Goal: Task Accomplishment & Management: Complete application form

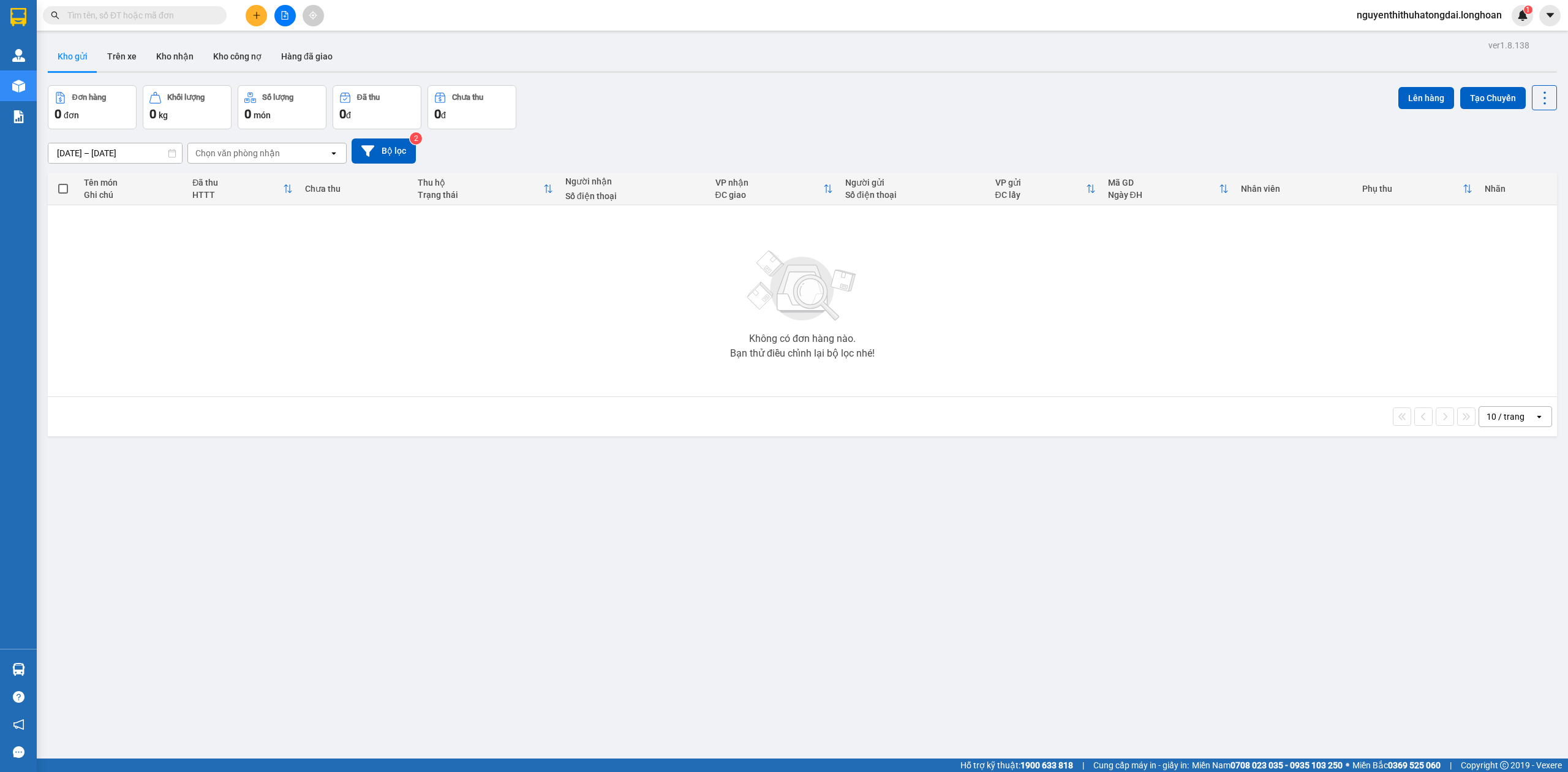
click at [140, 21] on input "text" at bounding box center [140, 15] width 145 height 13
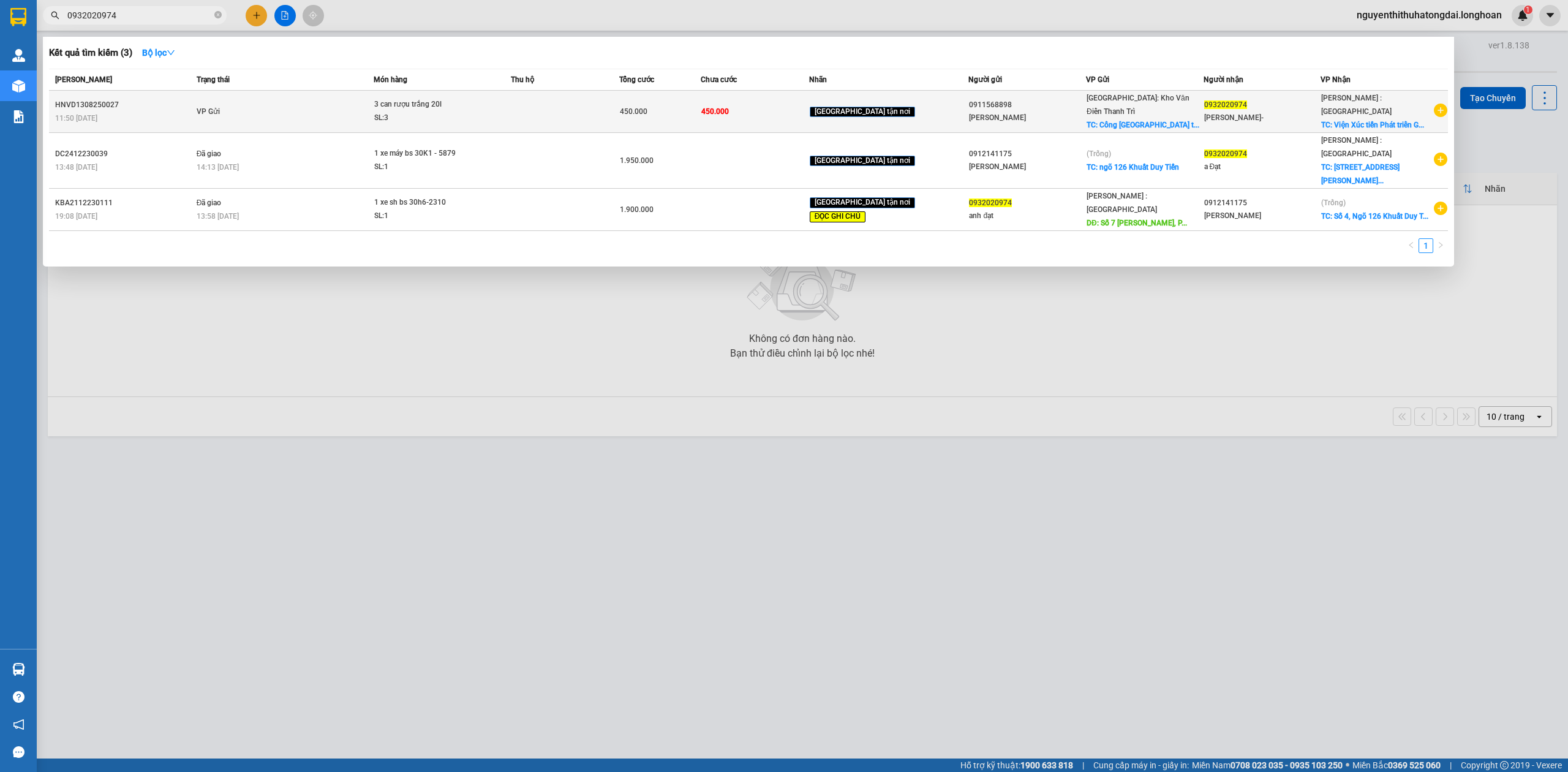
type input "0932020974"
click at [368, 100] on td "VP Gửi" at bounding box center [284, 112] width 180 height 42
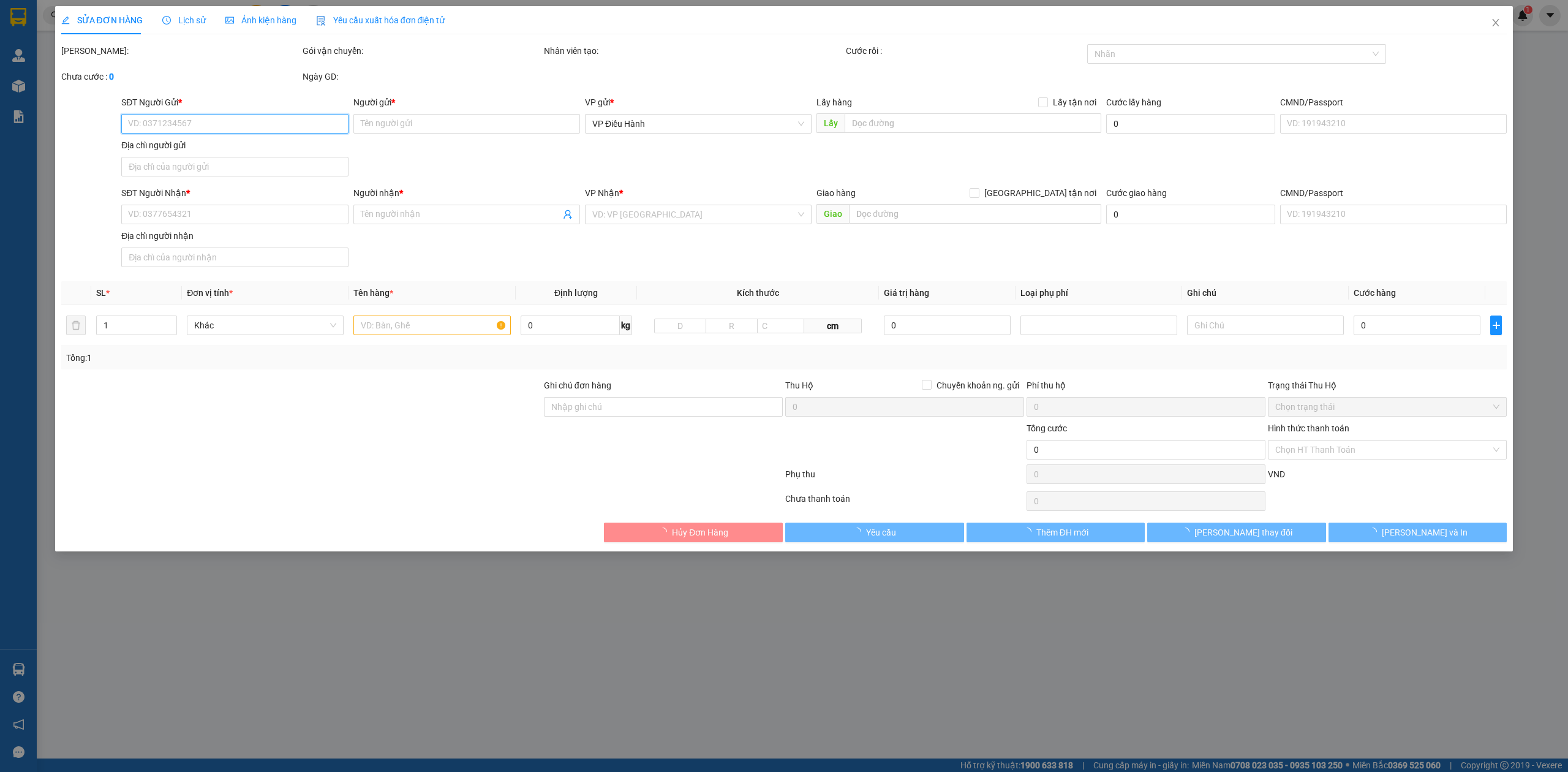
type input "0911568898"
type input "[PERSON_NAME]"
checkbox input "true"
type input "Cổng Trường Đại học Kinh tế và QTKD [GEOGRAPHIC_DATA]"
type input "0932020974"
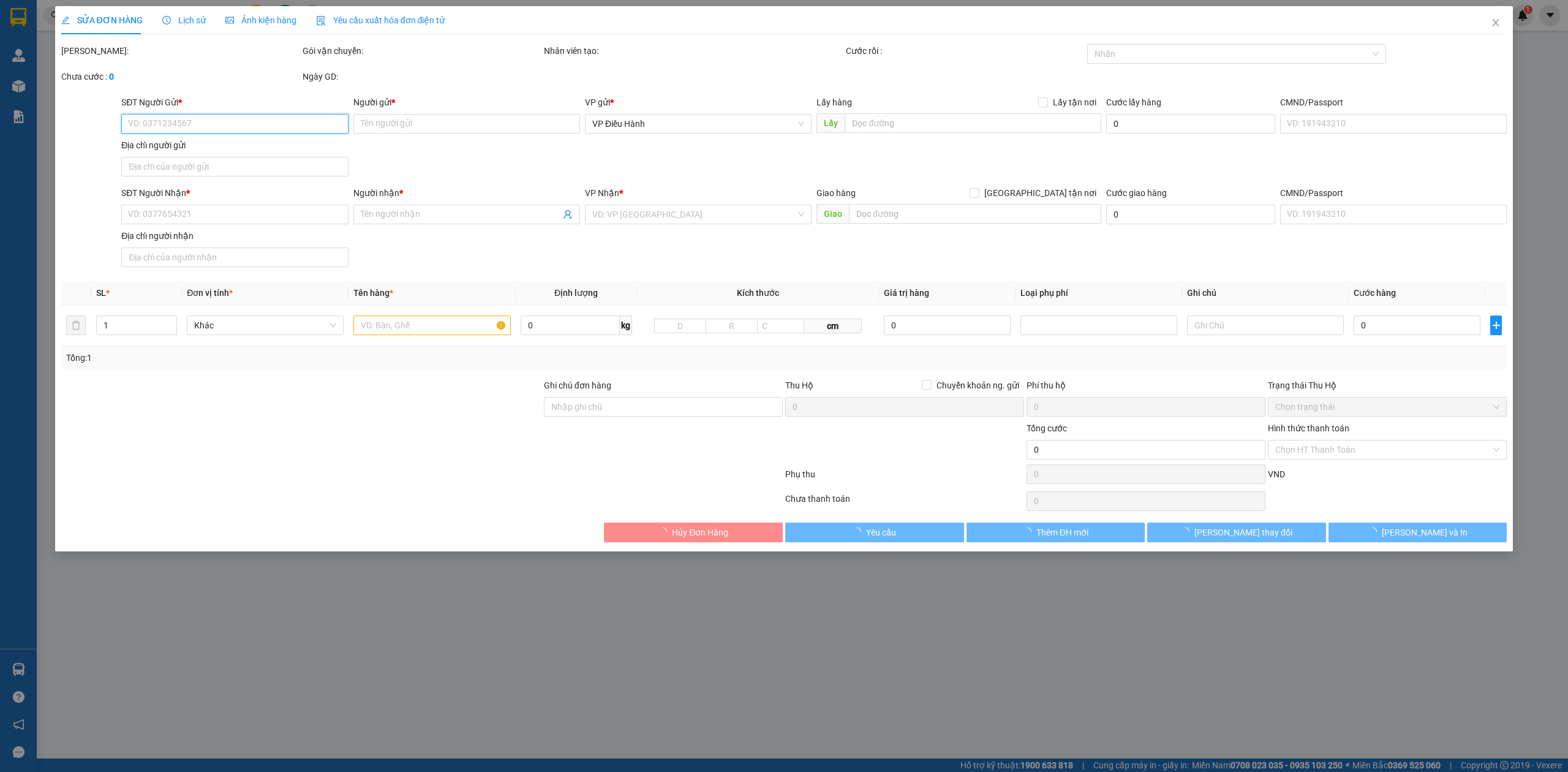
type input "[PERSON_NAME]-"
checkbox input "true"
type input "Viện Xúc tiến Phát triển Giáo dục - Số 7 [PERSON_NAME] - [GEOGRAPHIC_DATA]"
type input "450.000"
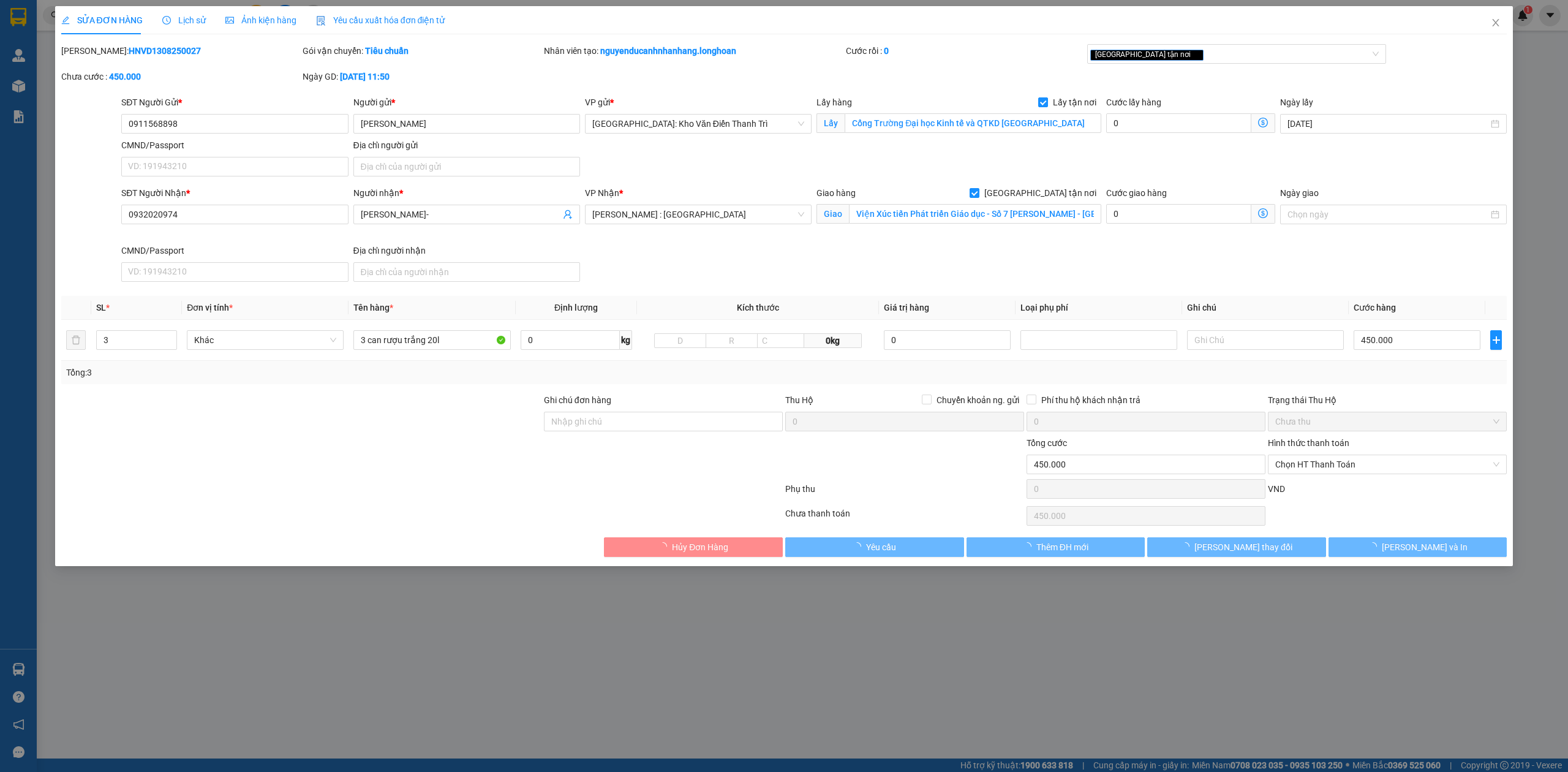
click at [177, 23] on span "Lịch sử" at bounding box center [184, 20] width 44 height 10
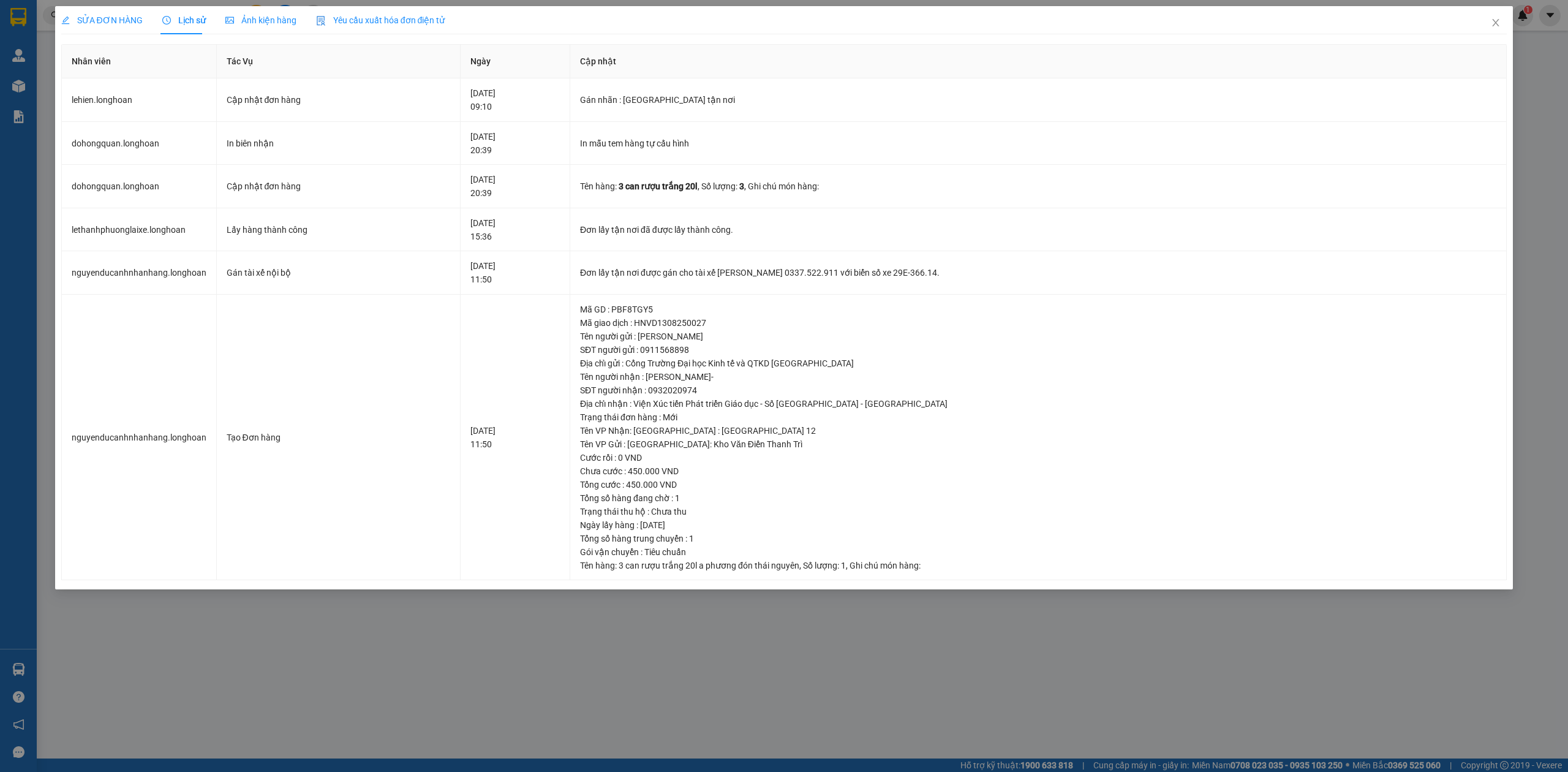
click at [97, 17] on span "SỬA ĐƠN HÀNG" at bounding box center [102, 20] width 81 height 10
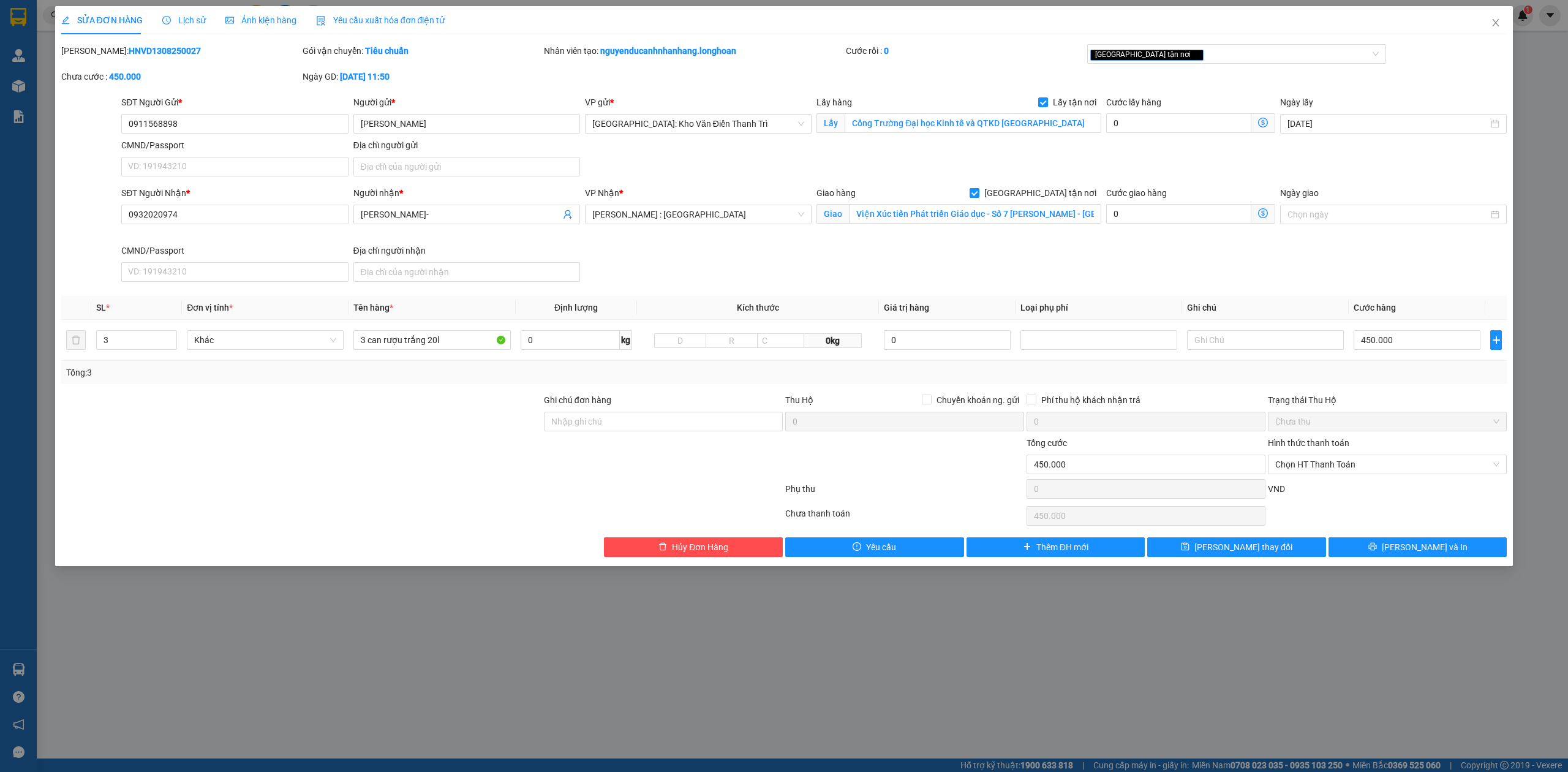
drag, startPoint x: 93, startPoint y: 49, endPoint x: 178, endPoint y: 62, distance: 86.0
click at [178, 62] on div "[PERSON_NAME]: HNVD1308250027" at bounding box center [181, 57] width 241 height 26
copy b "HNVD1308250027"
click at [1494, 23] on icon "close" at bounding box center [1496, 22] width 10 height 10
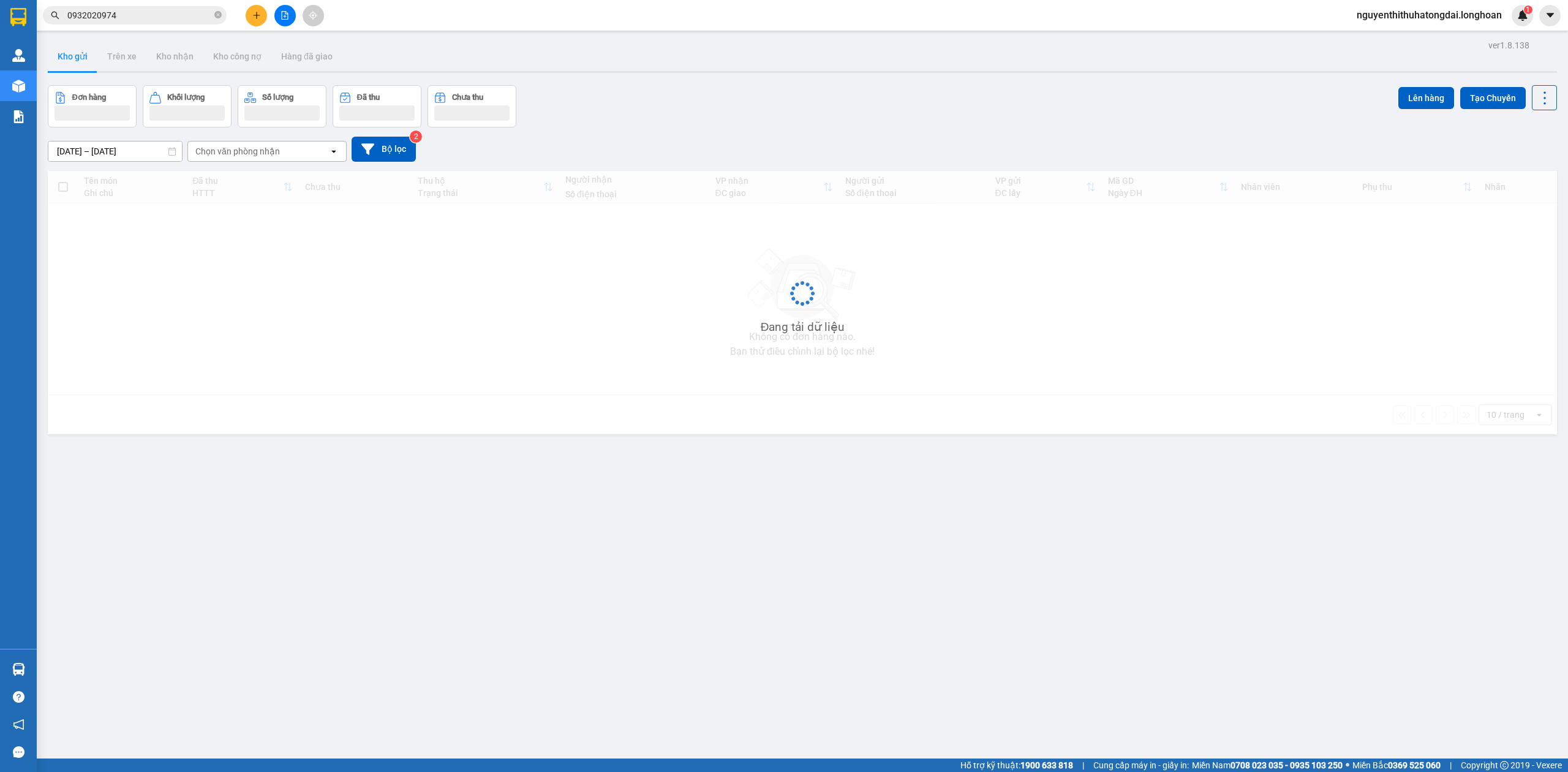
click at [150, 20] on input "0932020974" at bounding box center [140, 15] width 145 height 13
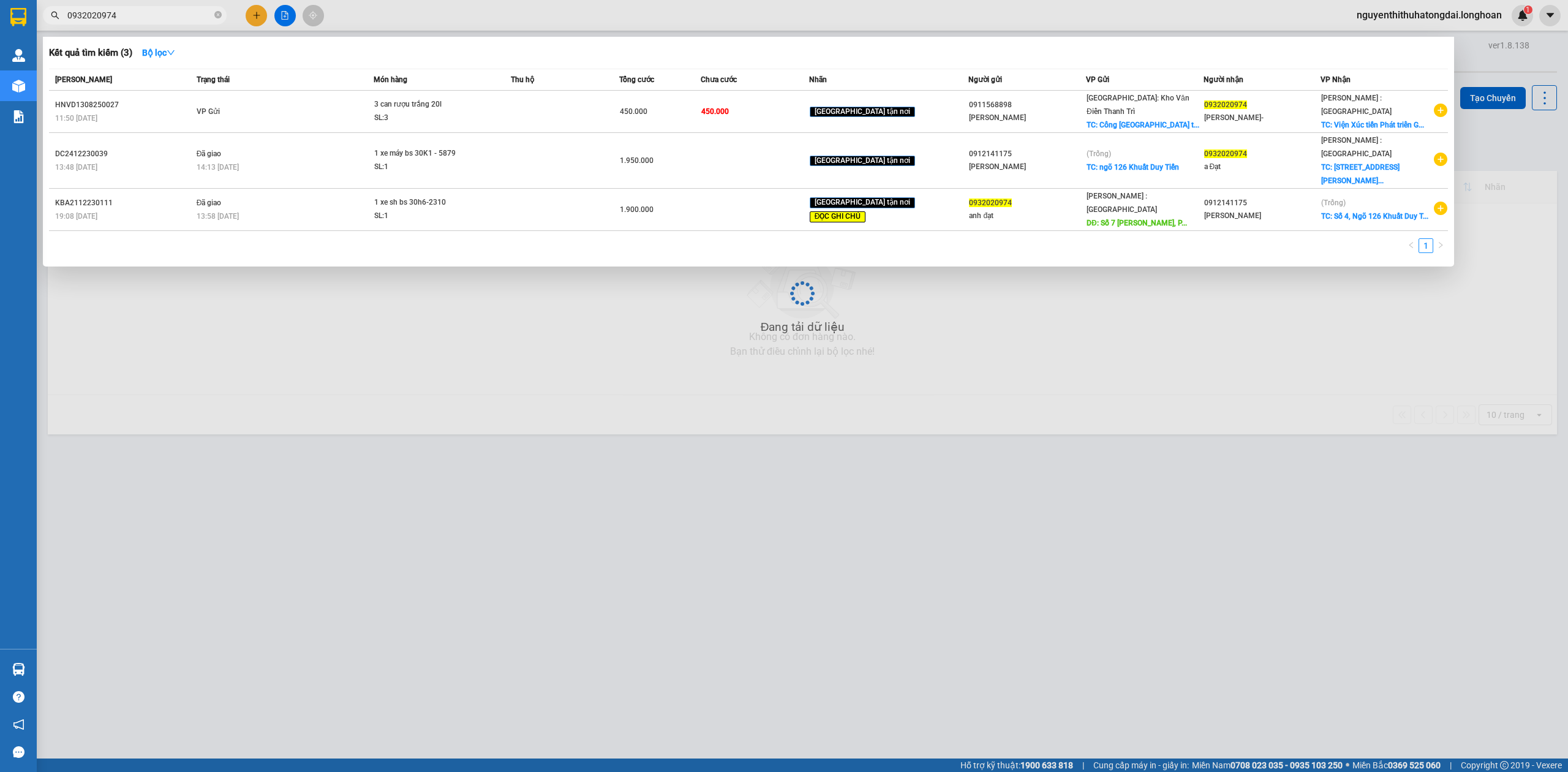
click at [150, 20] on input "0932020974" at bounding box center [140, 15] width 145 height 13
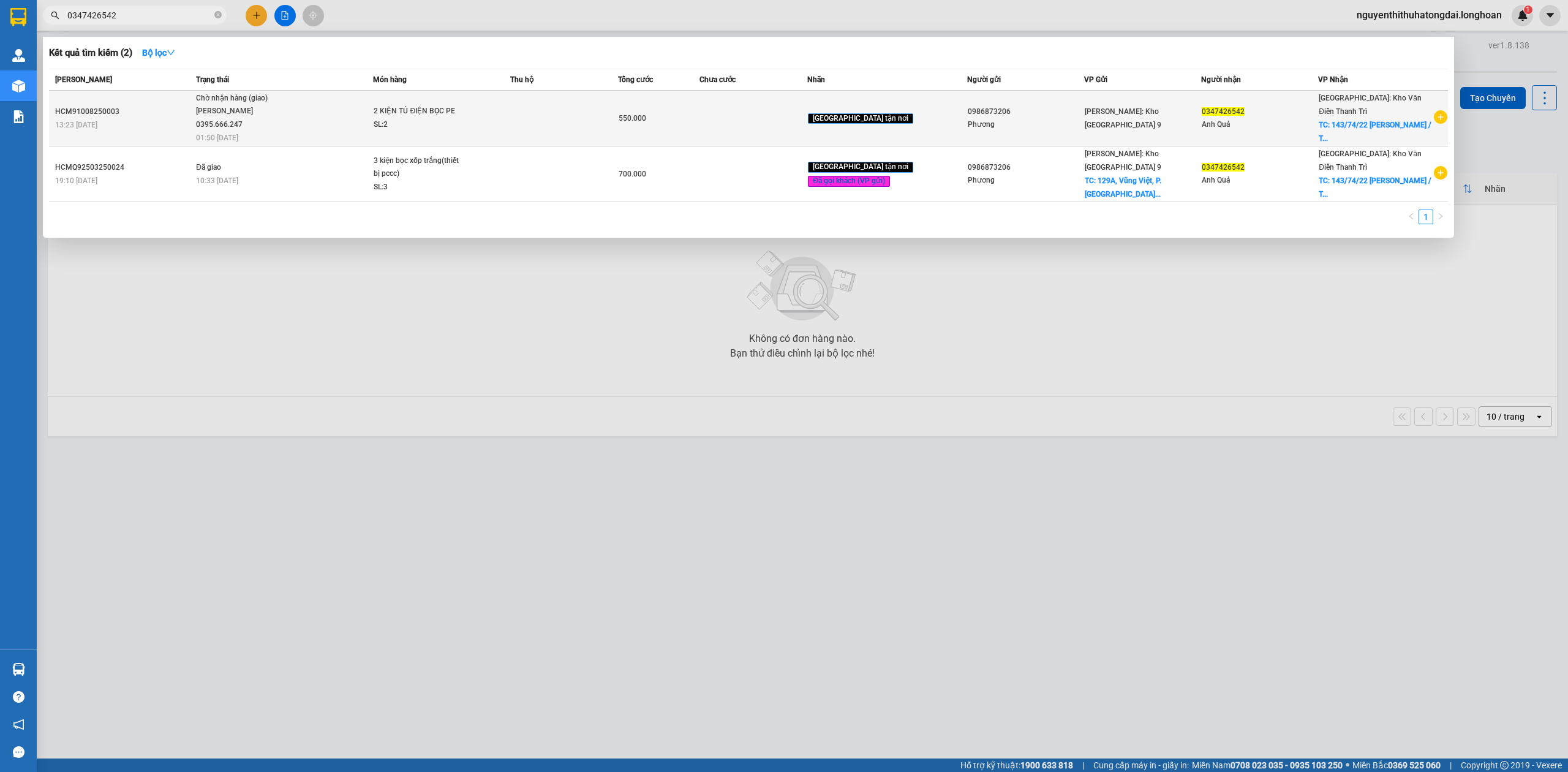
type input "0347426542"
click at [368, 113] on span "Chờ nhận hàng (giao) [PERSON_NAME] 0395.666.247 01:50 [DATE]" at bounding box center [284, 117] width 176 height 51
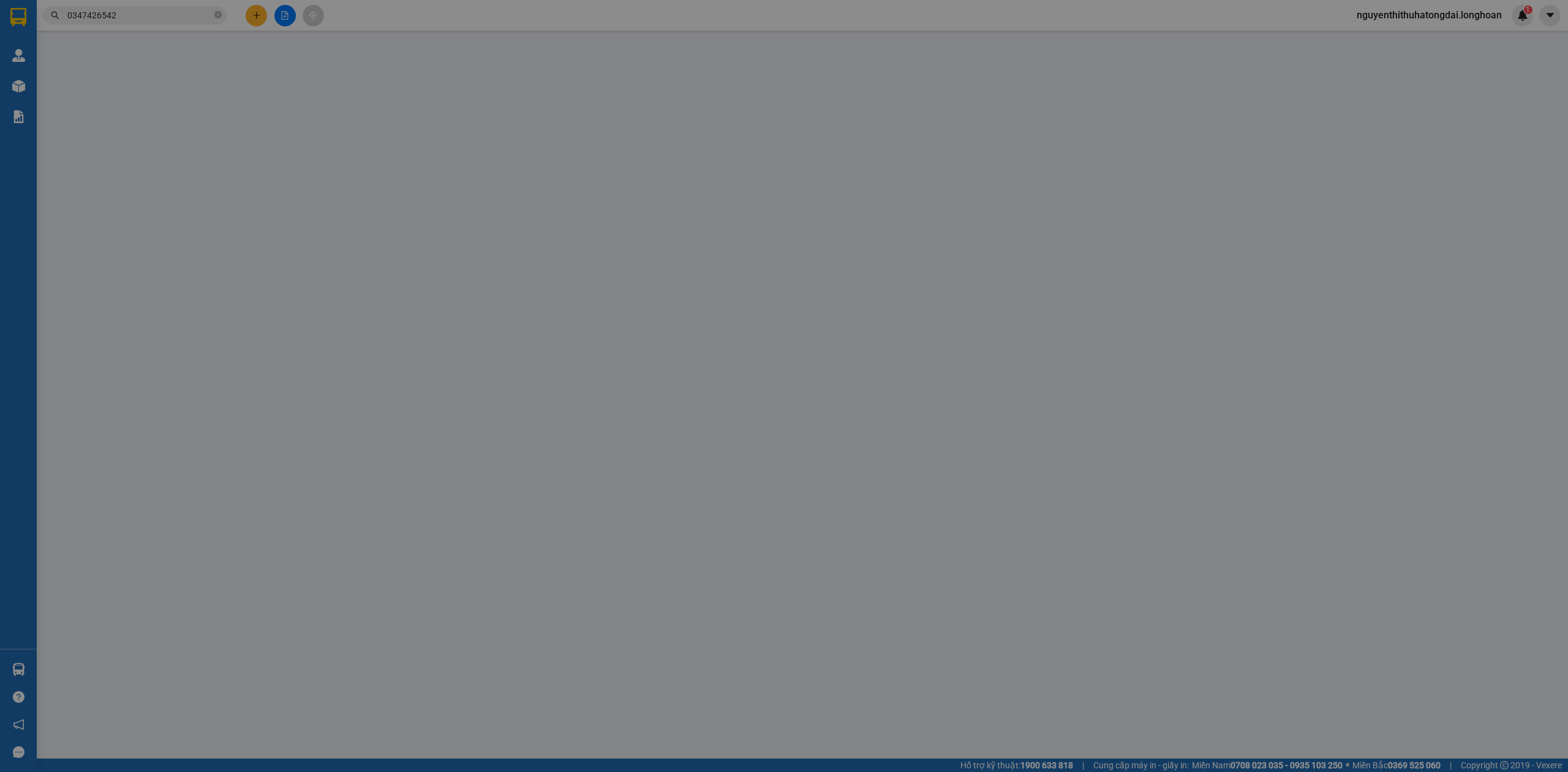
type input "0986873206"
type input "Phương"
type input "0347426542"
type input "Anh Quả"
checkbox input "true"
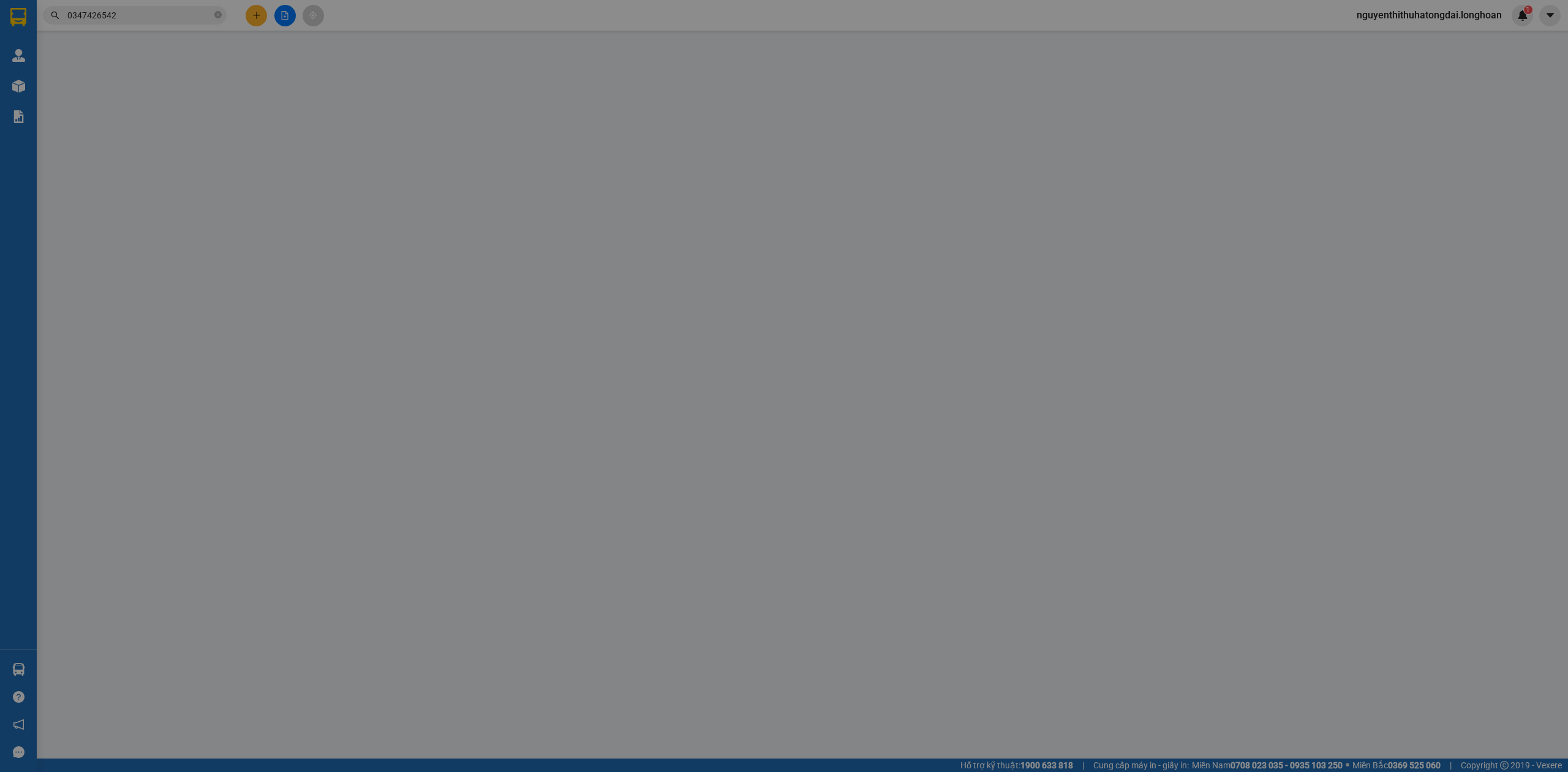
type input "143/74/22 [PERSON_NAME] / [PERSON_NAME] / [PERSON_NAME] / [GEOGRAPHIC_DATA]"
type input "nhận theo kiện-giao nguyên kiên-hư hỏng không chịu trách nhiệm"
type input "550.000"
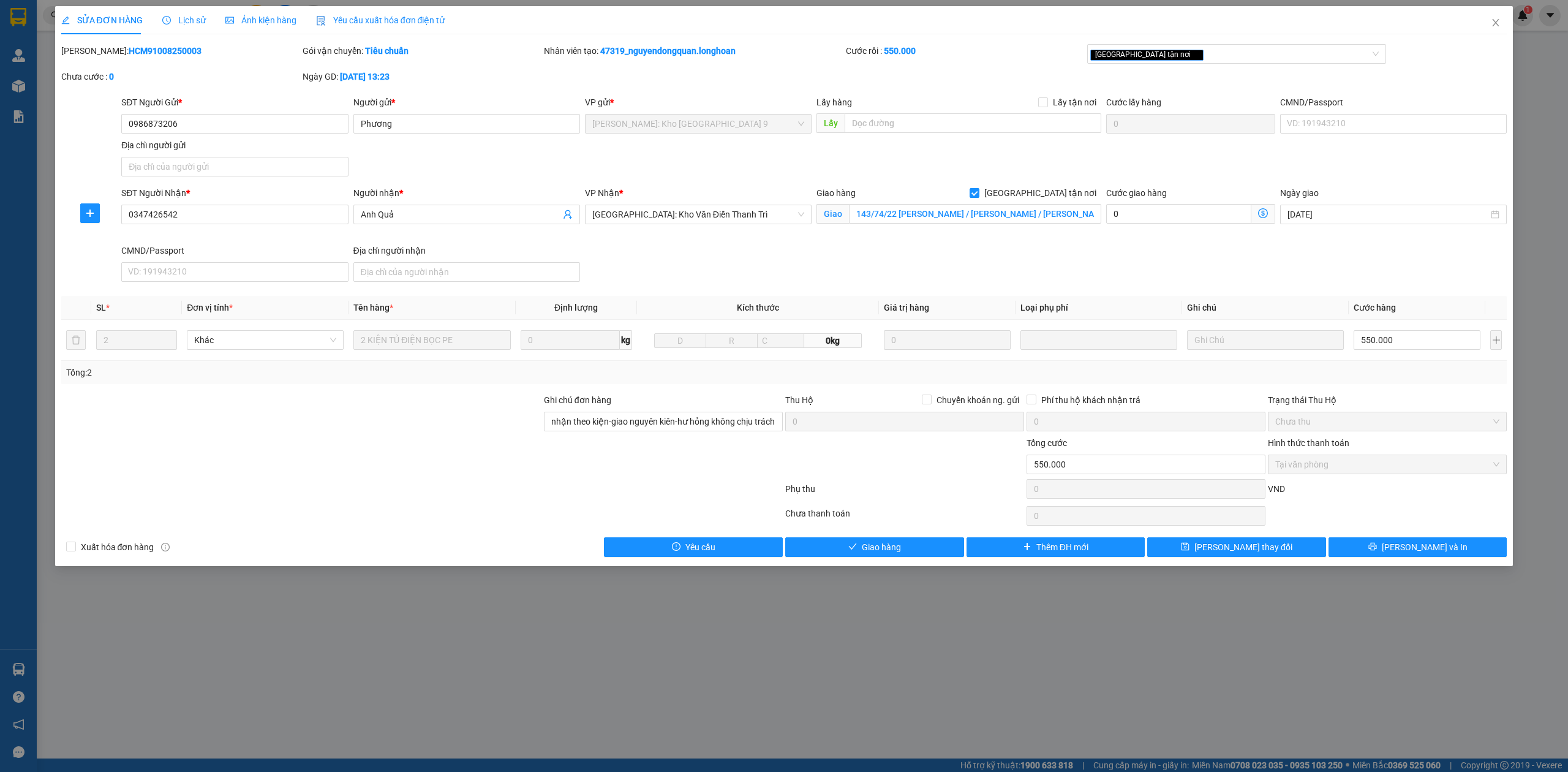
click at [175, 18] on span "Lịch sử" at bounding box center [184, 20] width 44 height 10
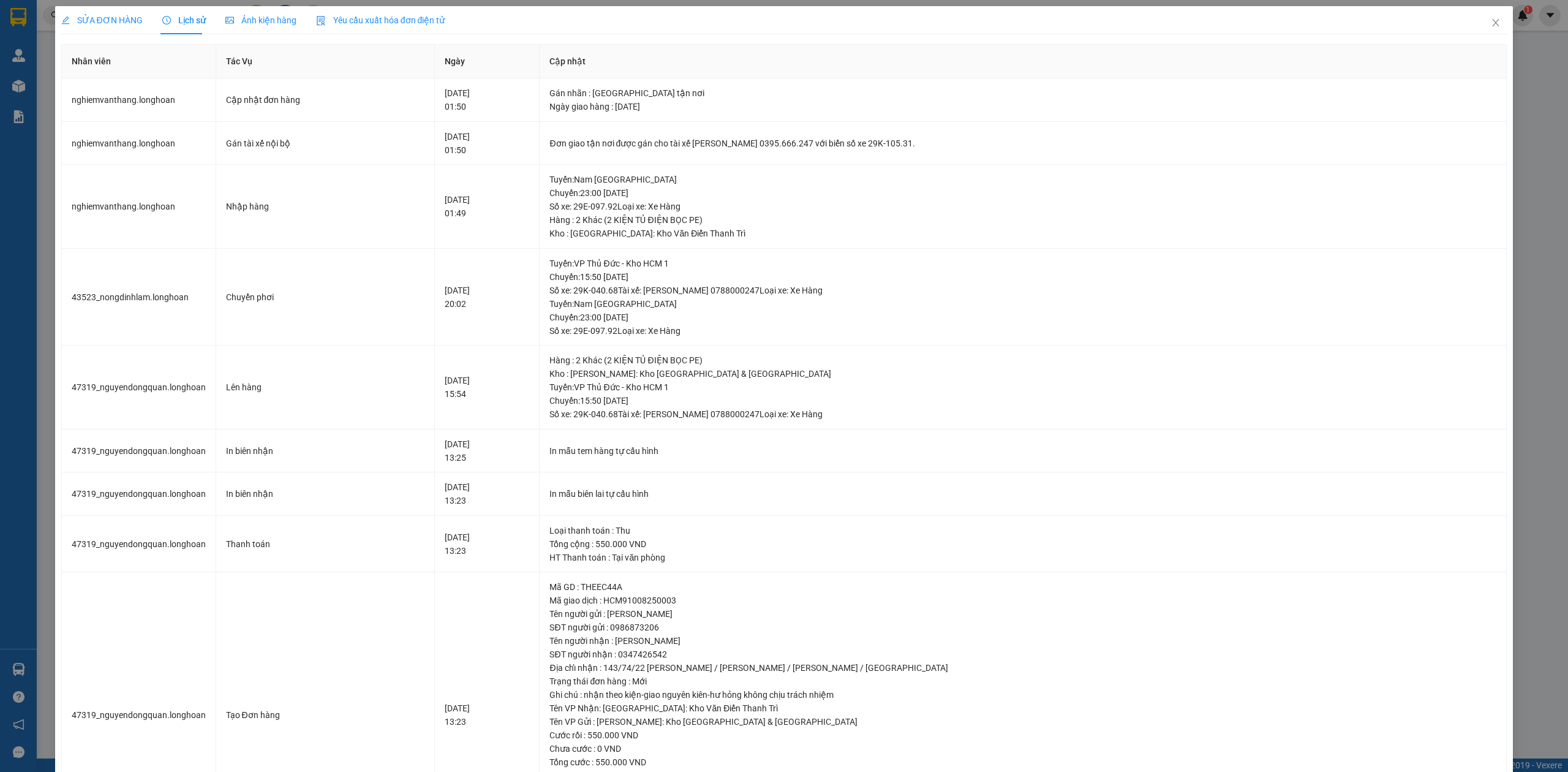
click at [107, 18] on span "SỬA ĐƠN HÀNG" at bounding box center [102, 20] width 81 height 10
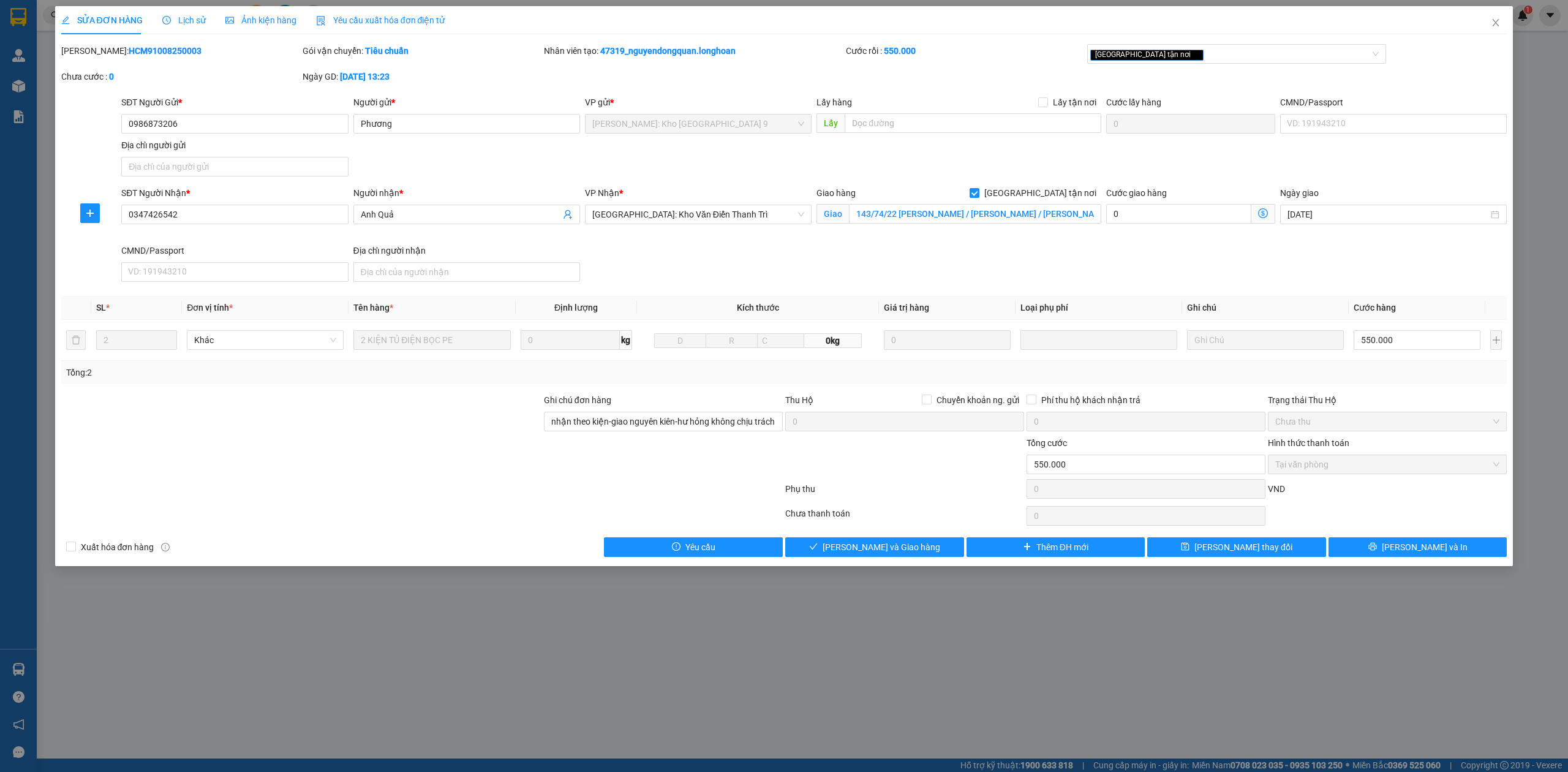
click at [180, 26] on div "Lịch sử" at bounding box center [184, 20] width 44 height 13
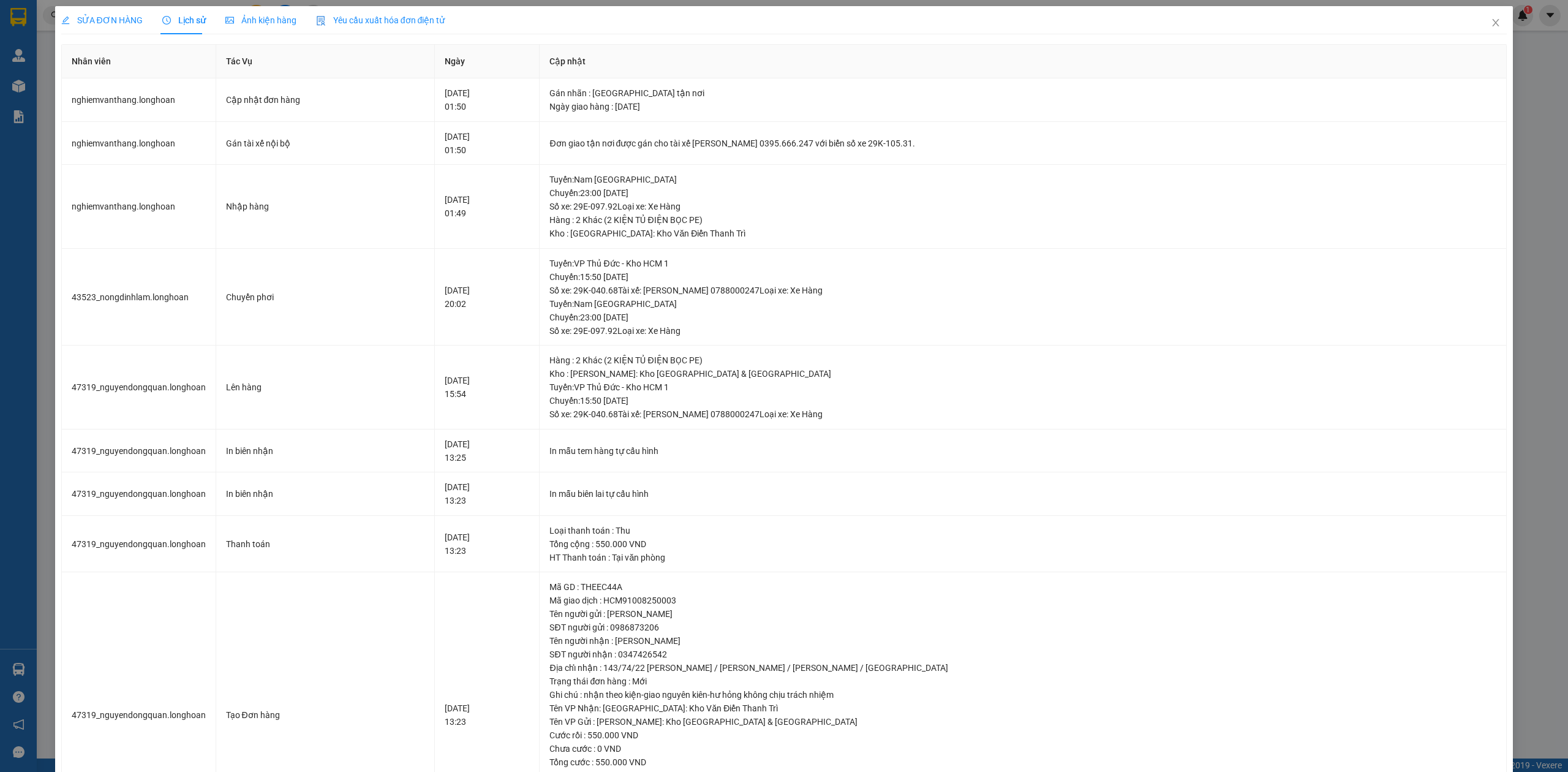
click at [99, 20] on span "SỬA ĐƠN HÀNG" at bounding box center [102, 20] width 81 height 10
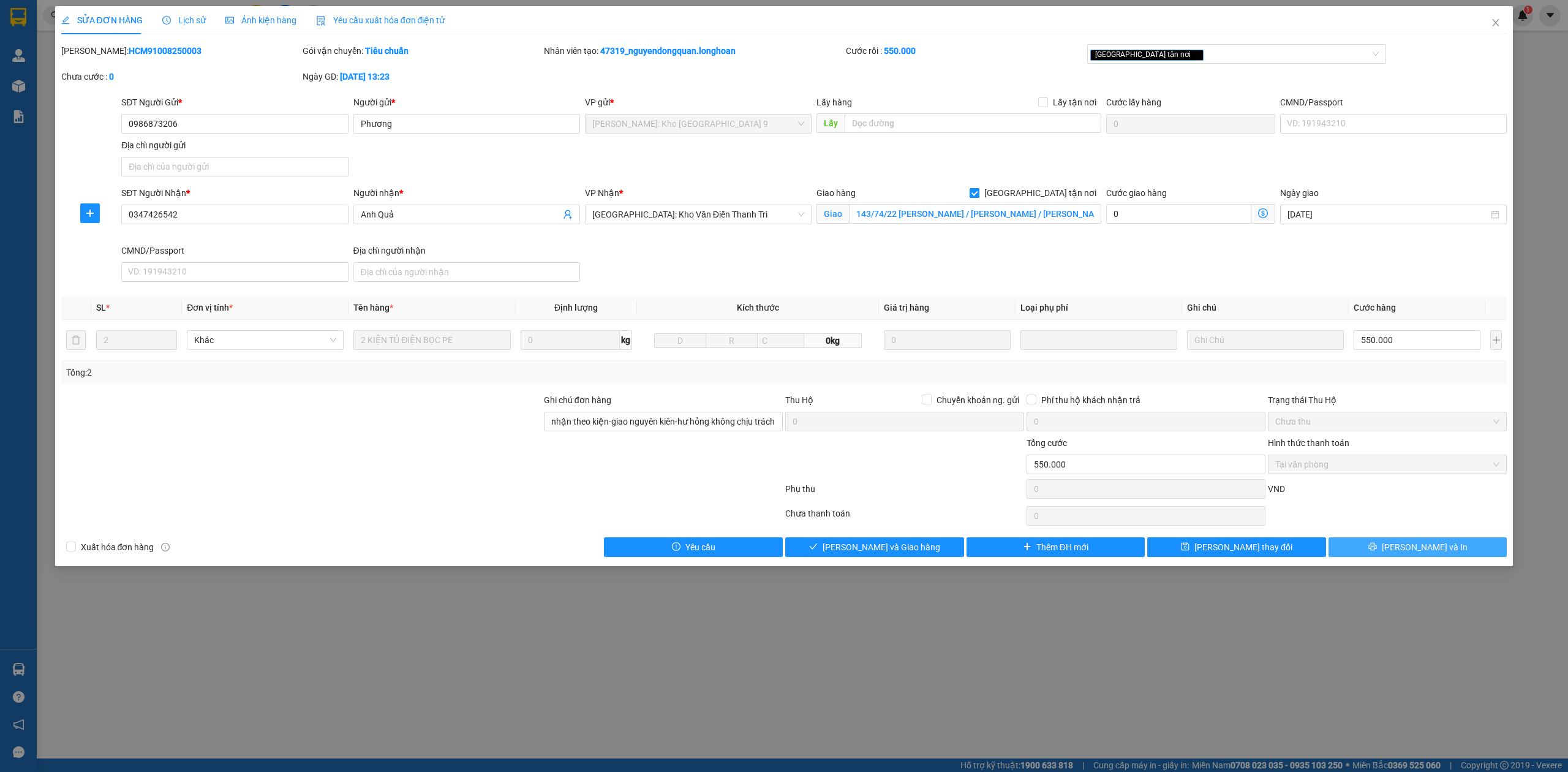
click at [1417, 550] on span "[PERSON_NAME] và In" at bounding box center [1425, 547] width 86 height 13
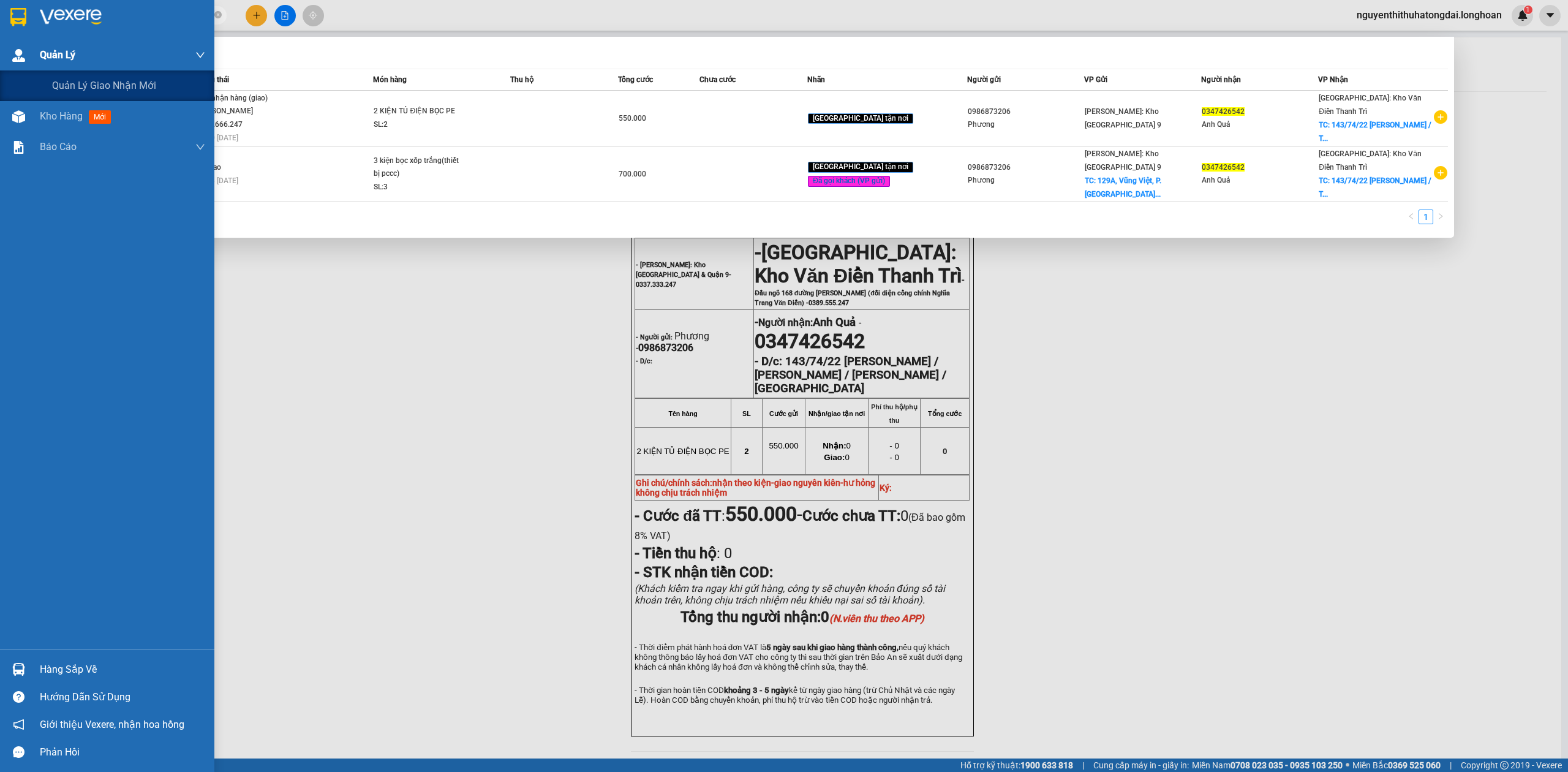
drag, startPoint x: 137, startPoint y: 18, endPoint x: 0, endPoint y: 45, distance: 139.6
click at [0, 45] on section "Kết quả tìm kiếm ( 2 ) Bộ lọc Mã ĐH Trạng thái Món hàng Thu hộ Tổng cước Chưa c…" at bounding box center [784, 386] width 1568 height 772
